Goal: Check status: Check status

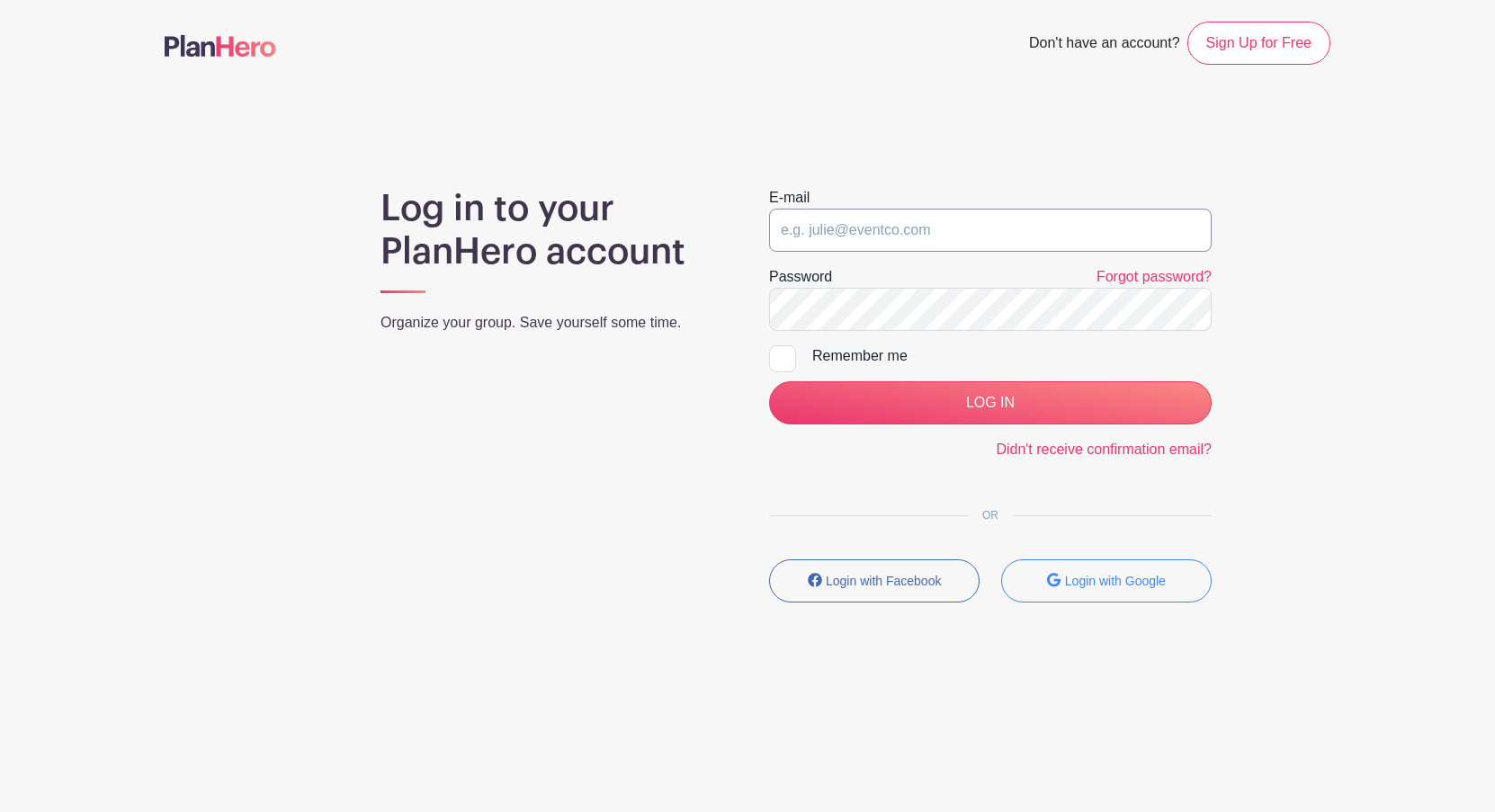
type input "[PERSON_NAME][EMAIL_ADDRESS][PERSON_NAME][DOMAIN_NAME]"
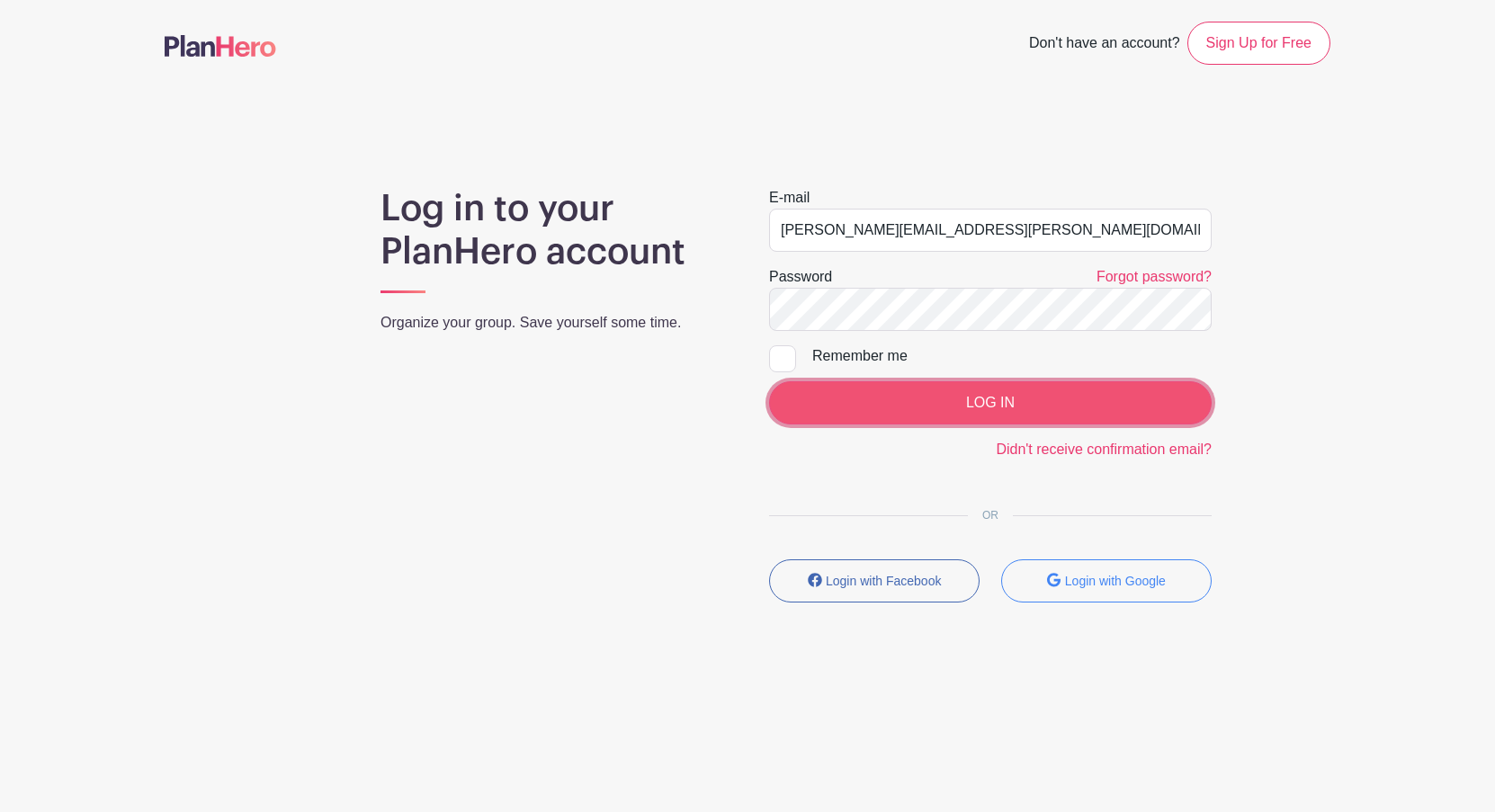
click at [980, 407] on input "LOG IN" at bounding box center [990, 402] width 442 height 43
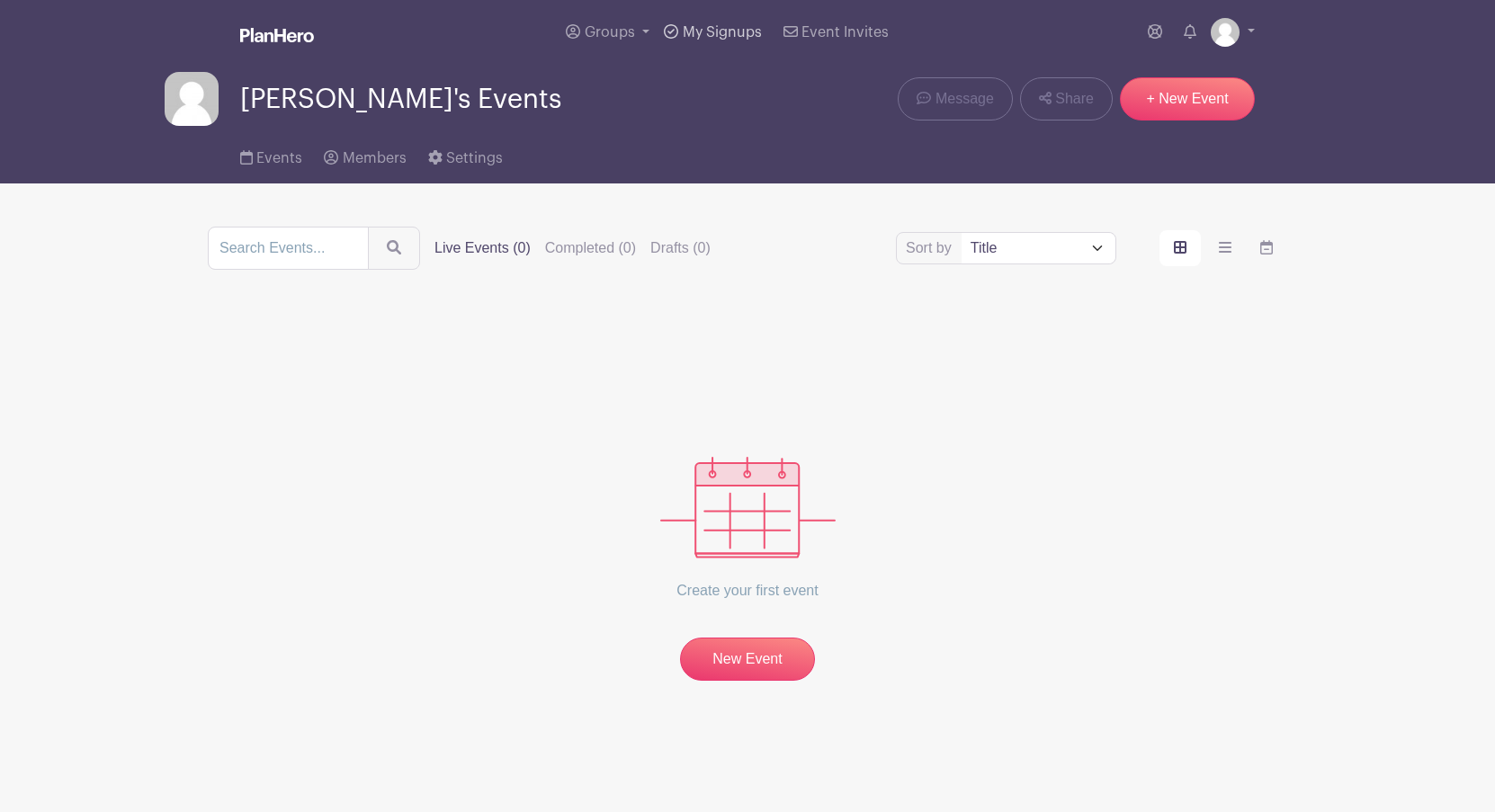
click at [704, 30] on span "My Signups" at bounding box center [722, 32] width 79 height 14
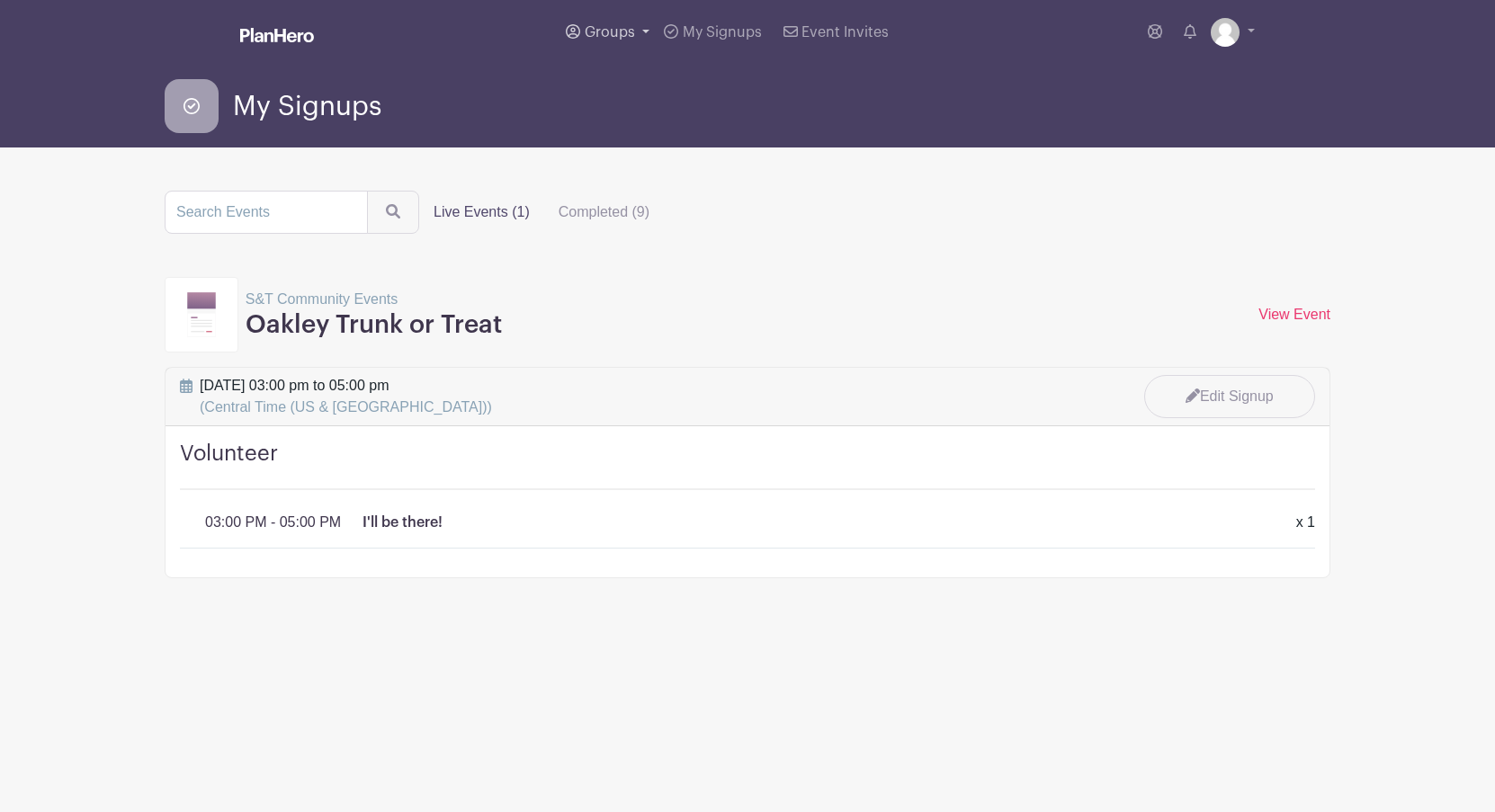
click at [603, 28] on span "Groups" at bounding box center [610, 32] width 50 height 14
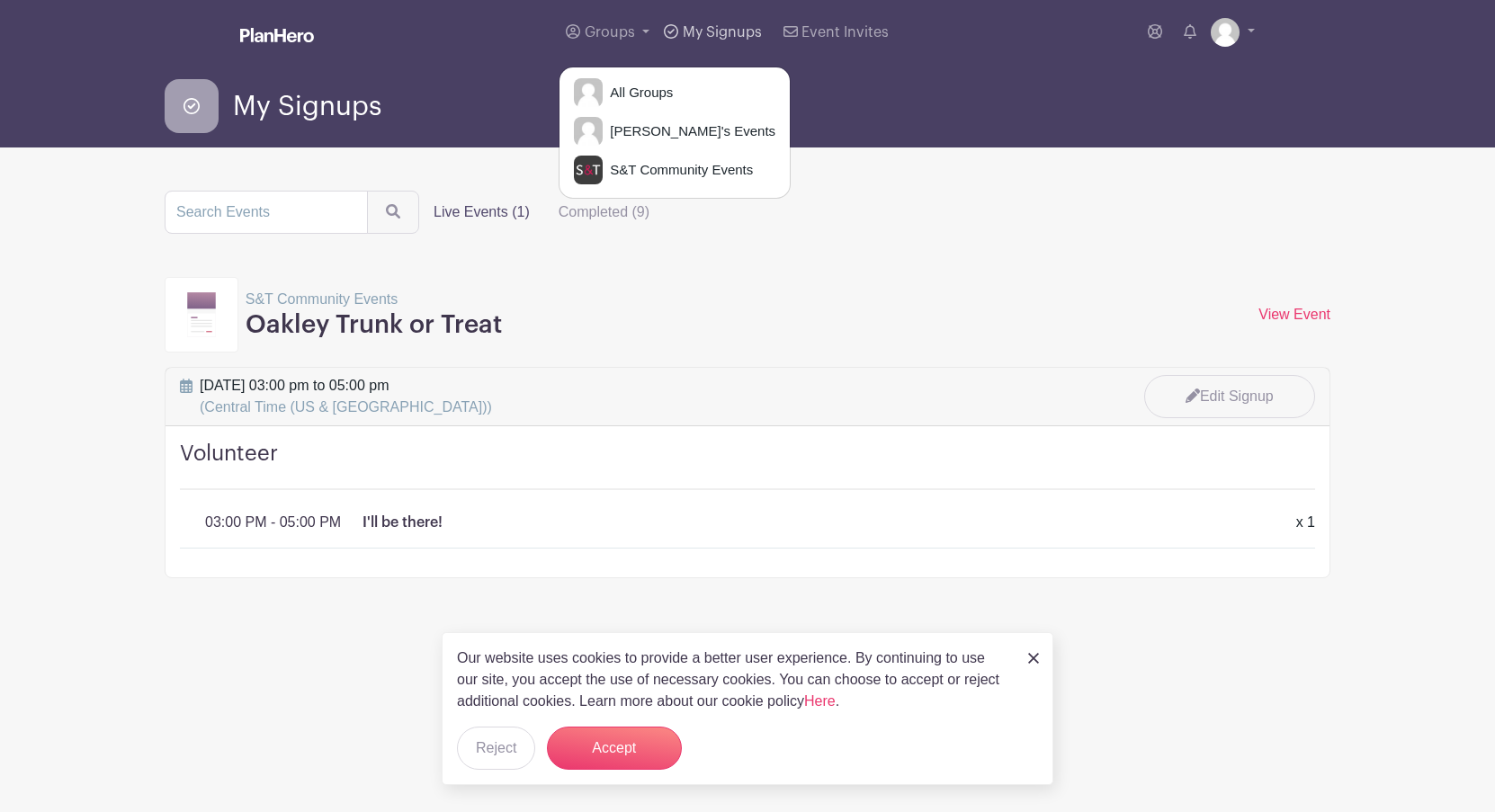
click at [711, 27] on span "My Signups" at bounding box center [722, 32] width 79 height 14
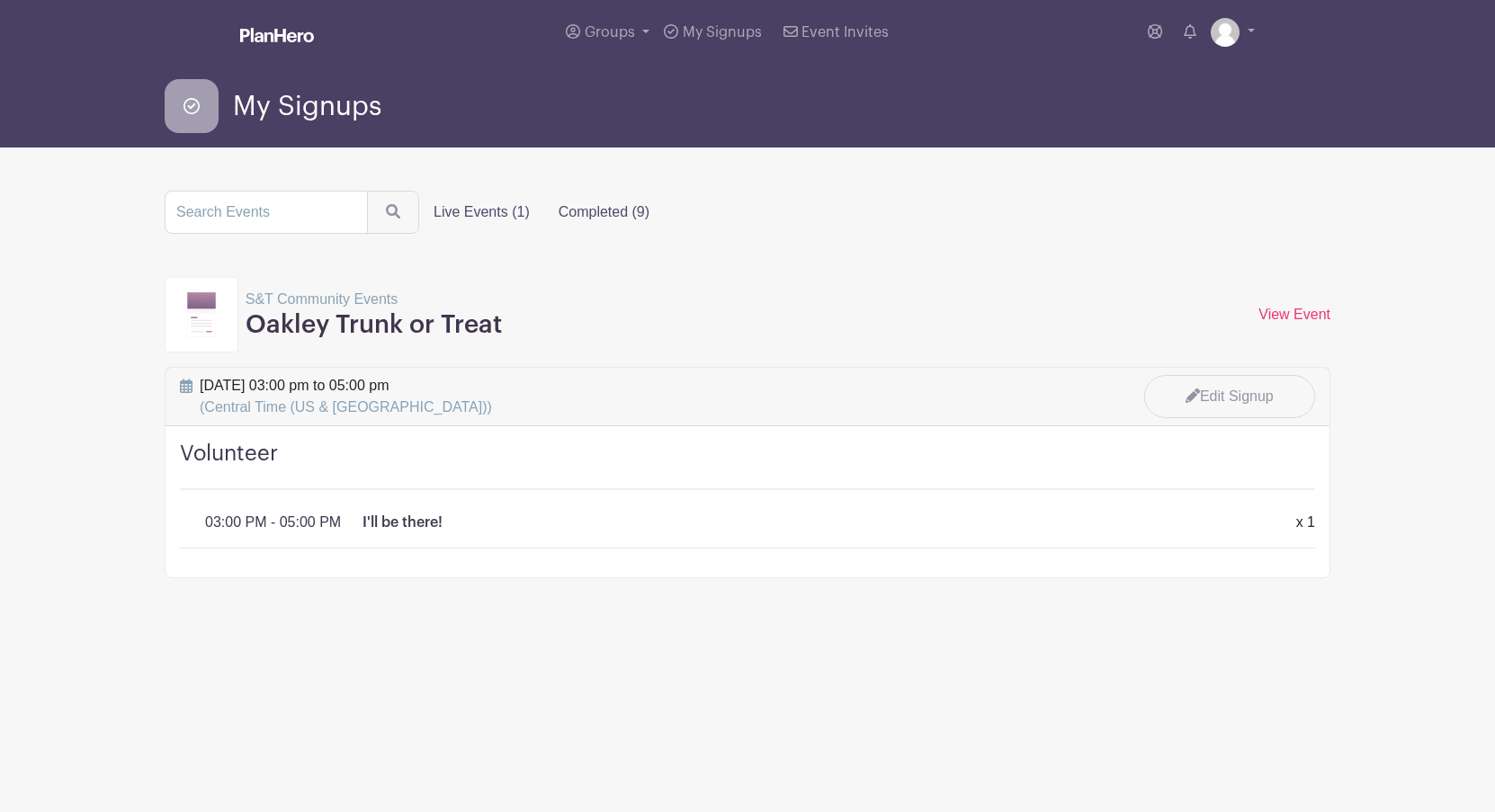
click at [586, 210] on label "Completed (9)" at bounding box center [603, 212] width 120 height 36
click at [0, 0] on input "Completed (9)" at bounding box center [0, 0] width 0 height 0
